Goal: Navigation & Orientation: Find specific page/section

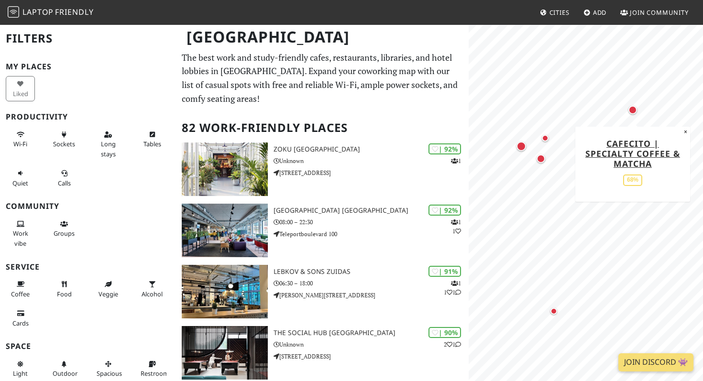
click at [633, 112] on div "Map marker" at bounding box center [632, 110] width 9 height 9
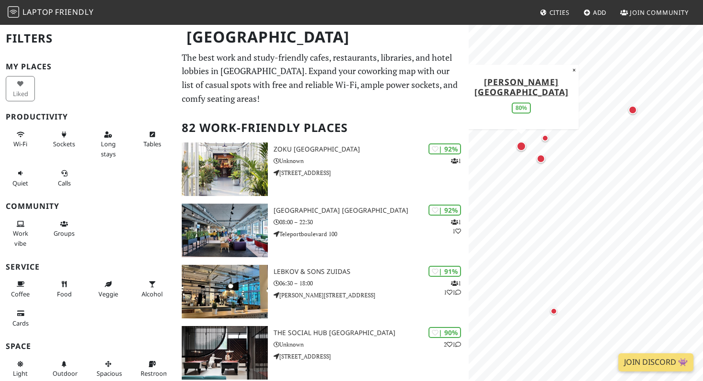
click at [522, 149] on div "Map marker" at bounding box center [522, 147] width 10 height 10
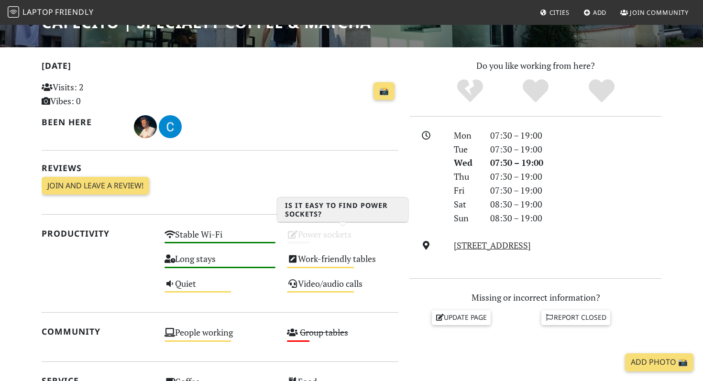
scroll to position [157, 0]
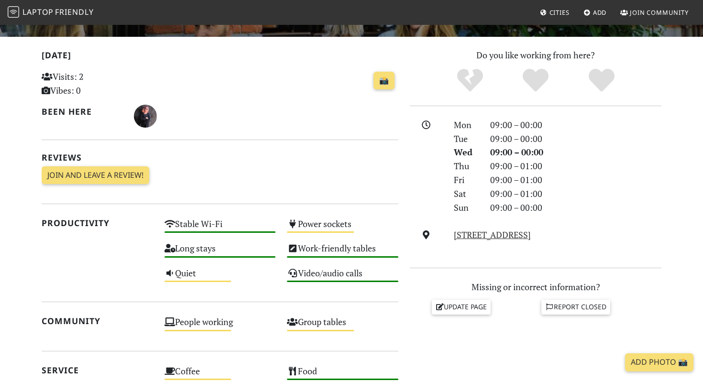
scroll to position [73, 0]
